Goal: Task Accomplishment & Management: Complete application form

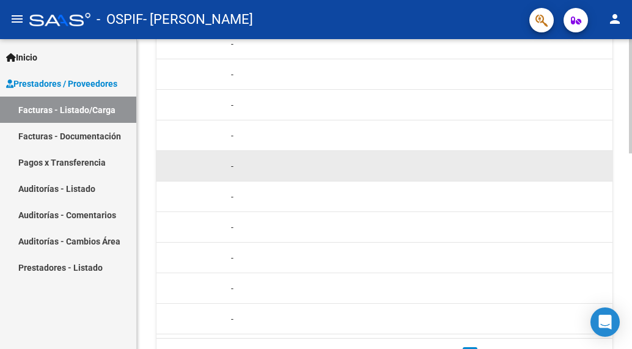
scroll to position [529, 0]
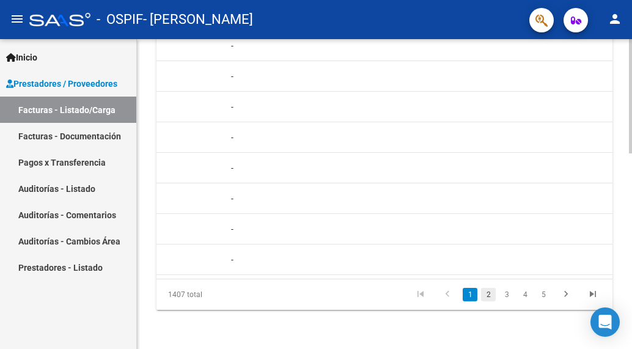
click at [485, 298] on link "2" at bounding box center [488, 294] width 15 height 13
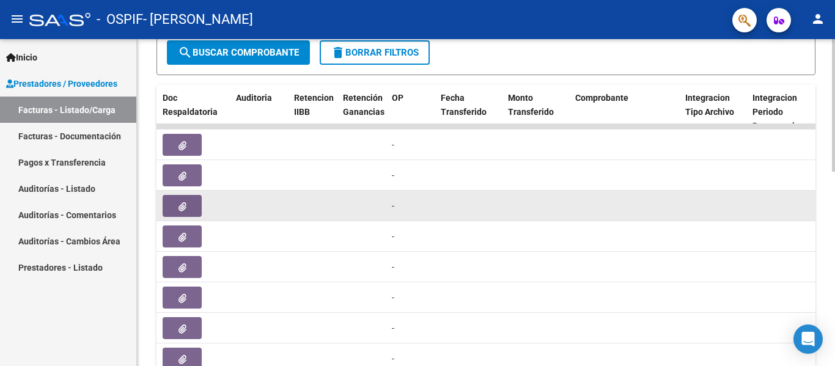
scroll to position [479, 0]
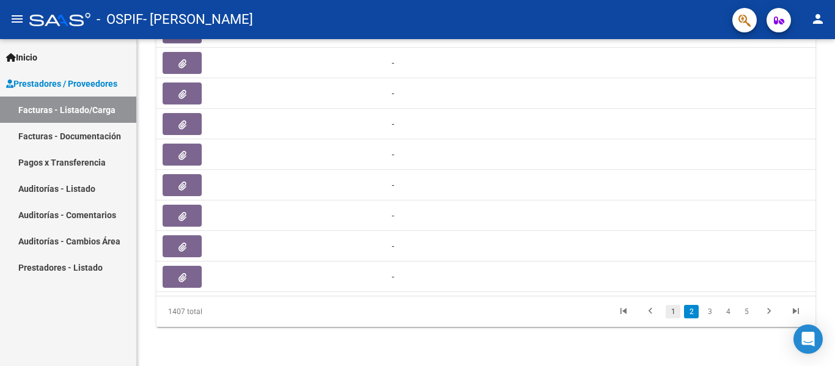
click at [670, 311] on link "1" at bounding box center [673, 311] width 15 height 13
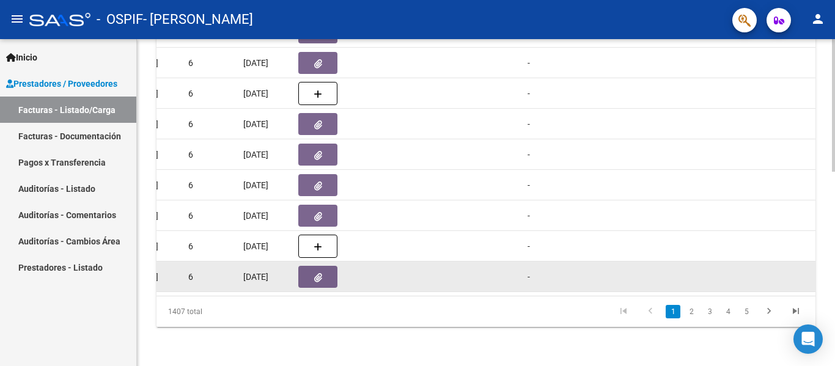
scroll to position [0, 659]
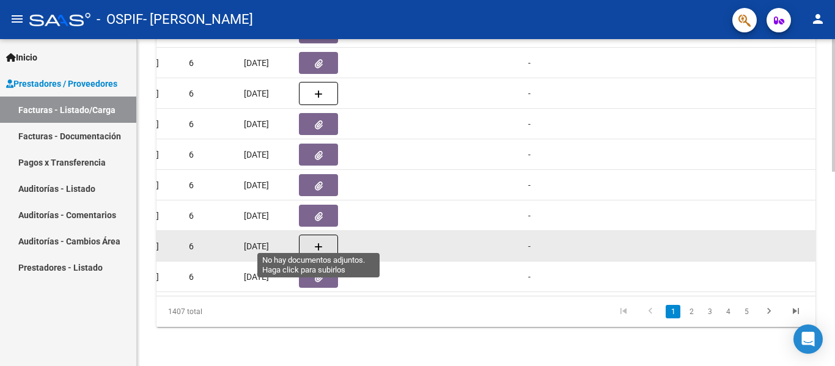
click at [324, 236] on button "button" at bounding box center [318, 246] width 39 height 23
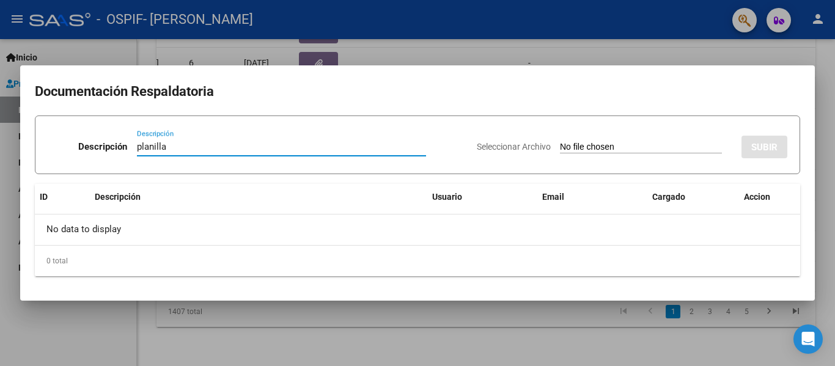
type input "planilla"
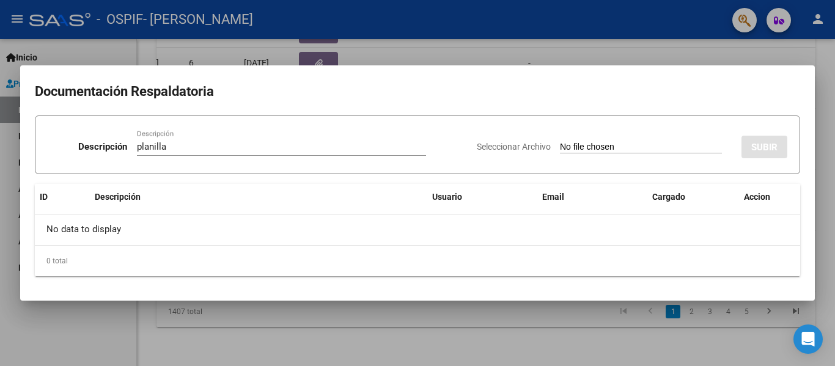
click at [560, 144] on input "Seleccionar Archivo" at bounding box center [641, 148] width 162 height 12
type input "C:\fakepath\[PERSON_NAME] 202509.pdf"
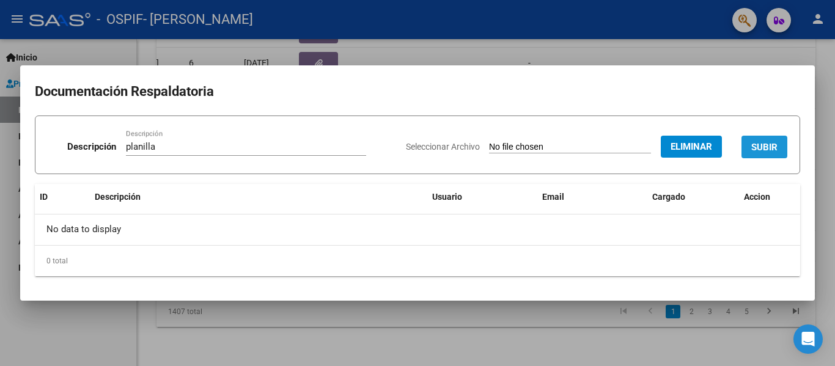
click at [758, 149] on span "SUBIR" at bounding box center [764, 147] width 26 height 11
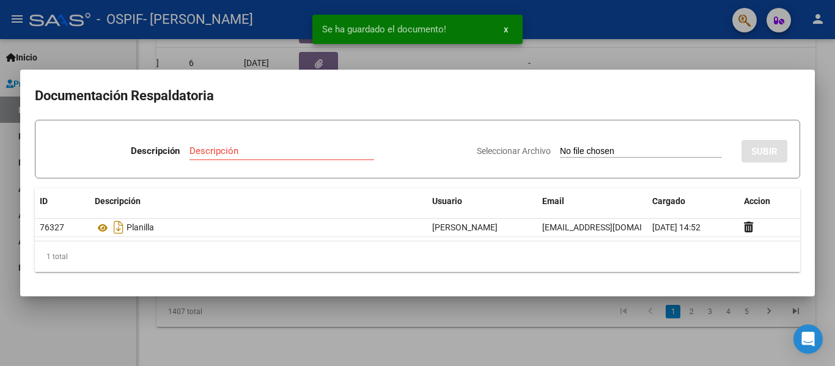
click at [245, 20] on div at bounding box center [417, 183] width 835 height 366
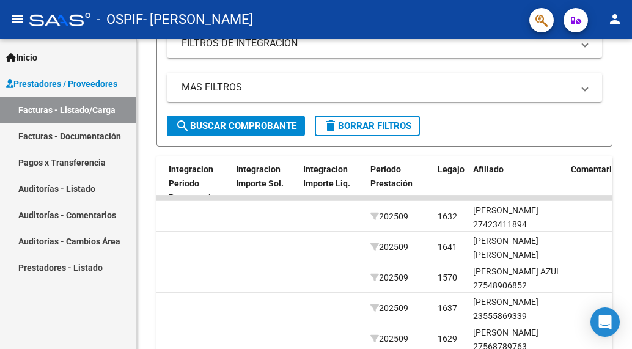
scroll to position [325, 0]
